Goal: Task Accomplishment & Management: Use online tool/utility

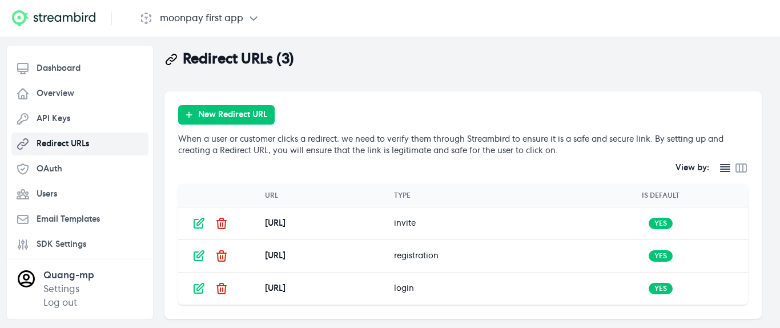
scroll to position [4, 0]
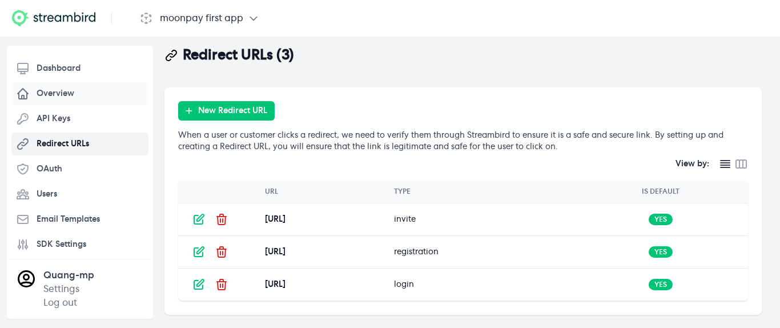
click at [88, 89] on link "Overview" at bounding box center [79, 93] width 137 height 23
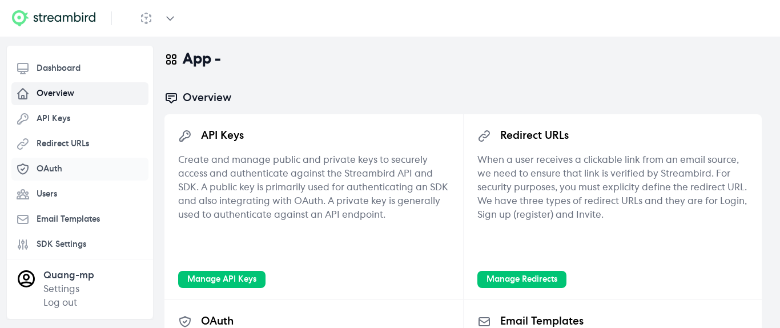
click at [85, 173] on link "OAuth" at bounding box center [79, 169] width 137 height 23
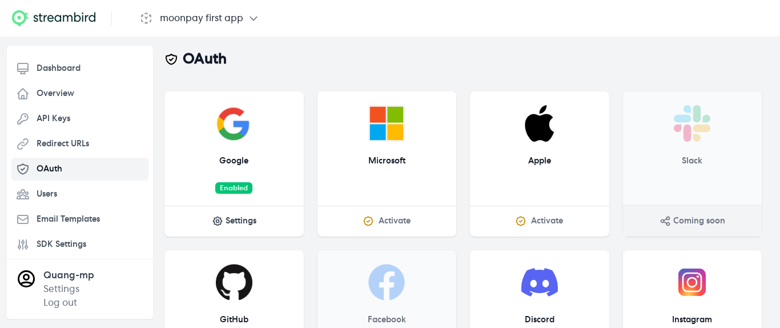
scroll to position [70, 0]
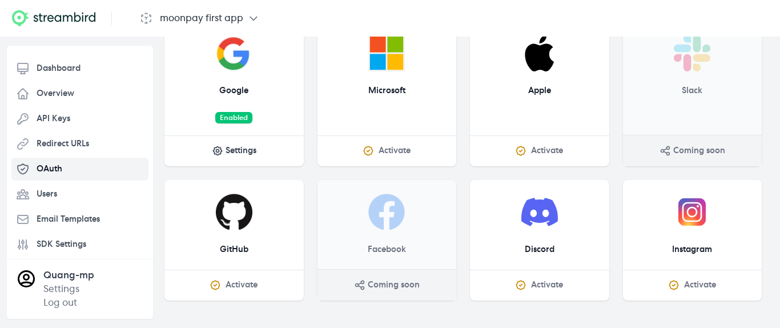
click at [234, 247] on h3 "GitHub" at bounding box center [234, 249] width 112 height 11
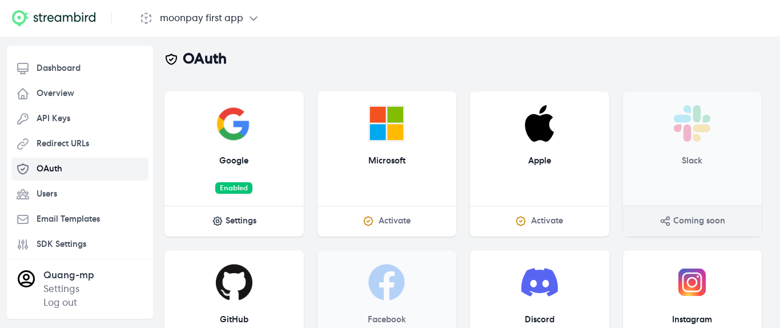
click at [546, 146] on div "Apple" at bounding box center [539, 148] width 139 height 114
click at [543, 223] on span "Activate" at bounding box center [547, 220] width 32 height 11
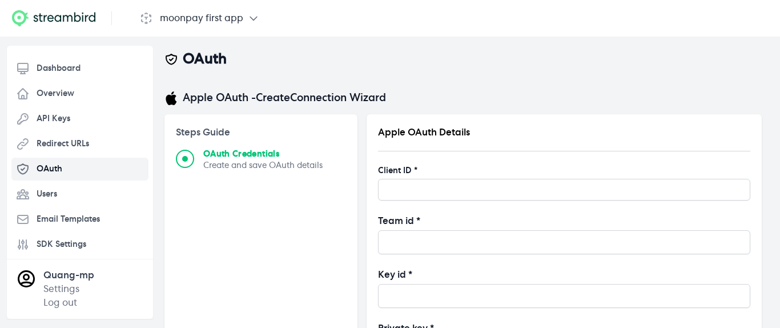
click at [240, 155] on span "OAuth Credentials" at bounding box center [262, 154] width 119 height 11
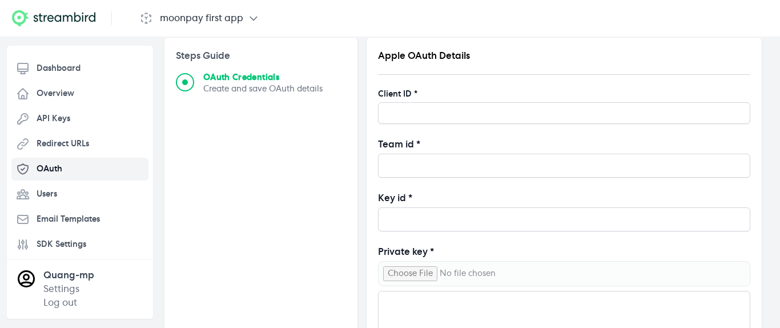
scroll to position [82, 0]
